Goal: Task Accomplishment & Management: Use online tool/utility

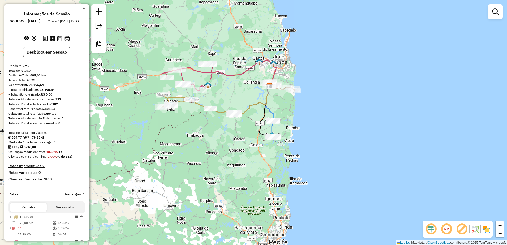
scroll to position [161, 0]
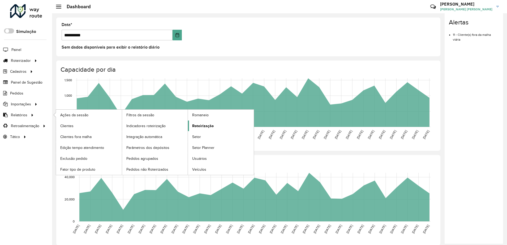
click at [211, 124] on span "Roteirização" at bounding box center [203, 126] width 22 height 6
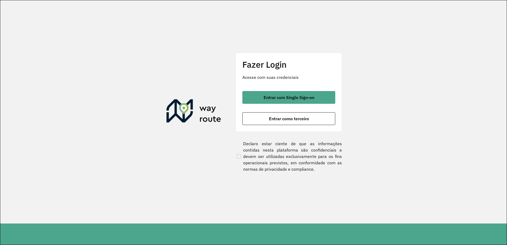
click at [211, 124] on img at bounding box center [194, 112] width 55 height 26
click at [265, 112] on div "Entrar com Single Sign-on Entrar como terceiro" at bounding box center [289, 108] width 93 height 34
click at [265, 115] on button "Entrar como terceiro" at bounding box center [289, 118] width 93 height 13
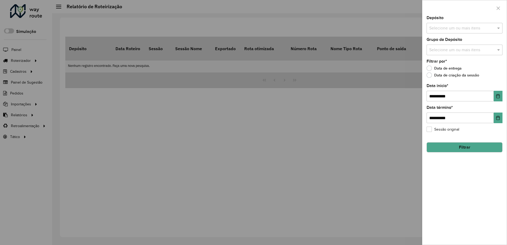
click at [443, 28] on input "text" at bounding box center [462, 28] width 68 height 6
click at [439, 53] on div "CMD" at bounding box center [464, 54] width 75 height 9
click at [449, 148] on button "Filtrar" at bounding box center [465, 147] width 76 height 10
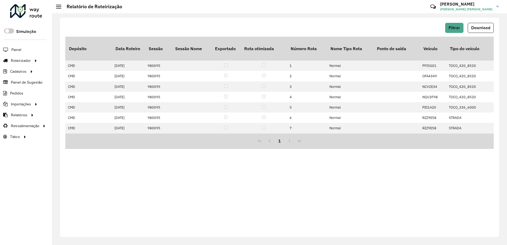
click at [477, 27] on span "Download" at bounding box center [480, 28] width 19 height 5
